Goal: Complete application form

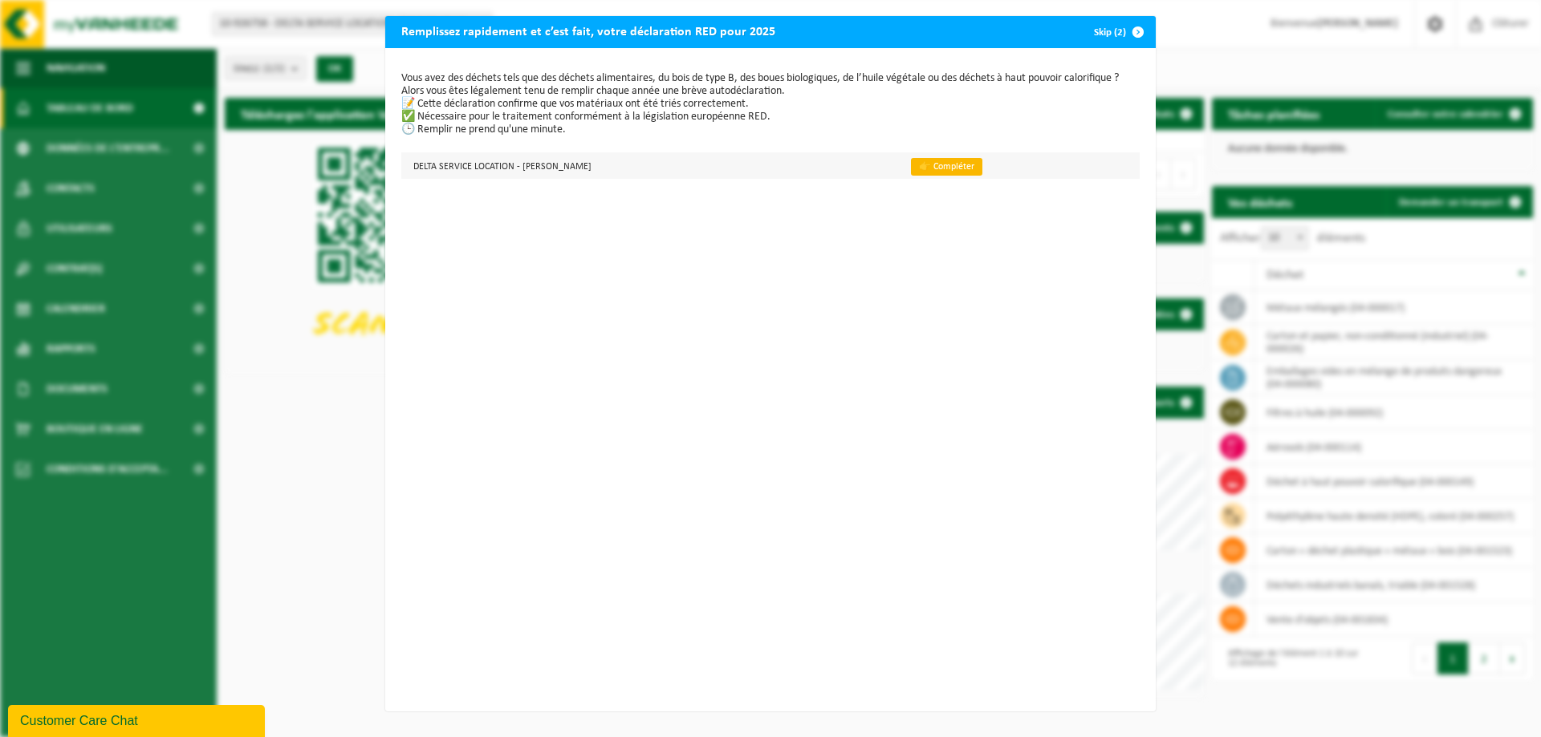
click at [924, 166] on link "👉 Compléter" at bounding box center [946, 167] width 71 height 18
click at [497, 165] on td "DELTA SERVICE LOCATION - BILLY BERCLAU" at bounding box center [649, 165] width 496 height 26
click at [922, 168] on link "👉 Compléter" at bounding box center [946, 167] width 71 height 18
